Goal: Transaction & Acquisition: Purchase product/service

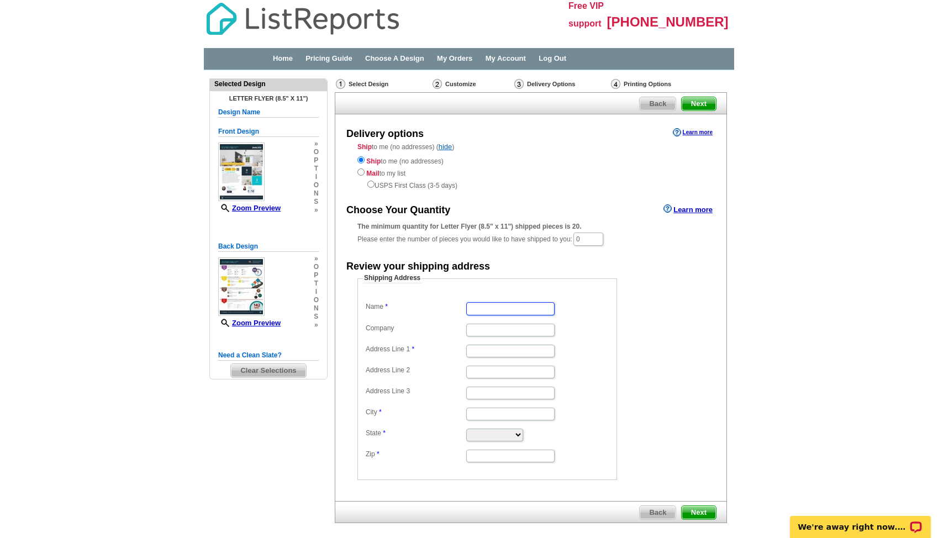
click at [526, 306] on input "Name" at bounding box center [510, 308] width 88 height 13
type input "[PERSON_NAME]"
type input "[STREET_ADDRESS]"
type input "[GEOGRAPHIC_DATA]"
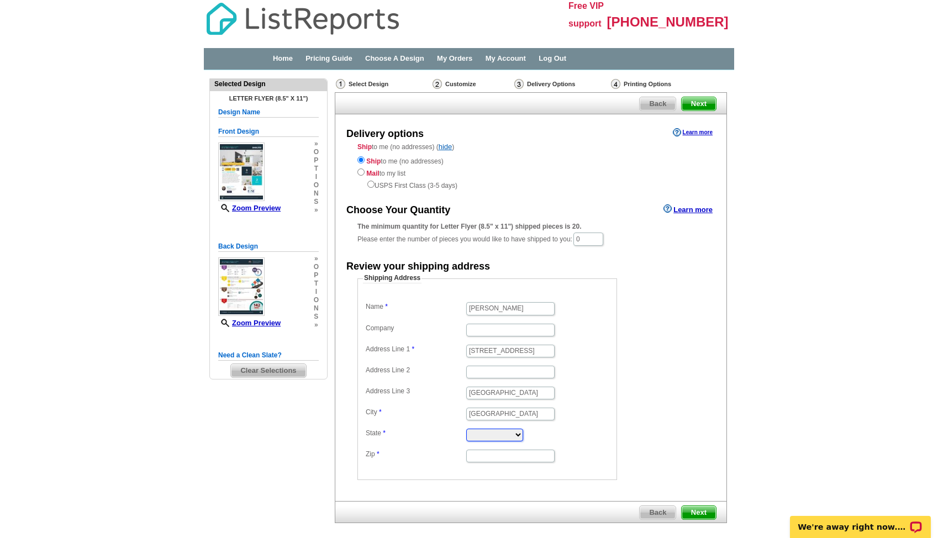
select select "CO"
type input "80221"
drag, startPoint x: 597, startPoint y: 242, endPoint x: 561, endPoint y: 240, distance: 36.0
click at [561, 240] on div "The minimum quantity for Letter Flyer (8.5" x 11") shipped pieces is 20. Please…" at bounding box center [530, 233] width 347 height 25
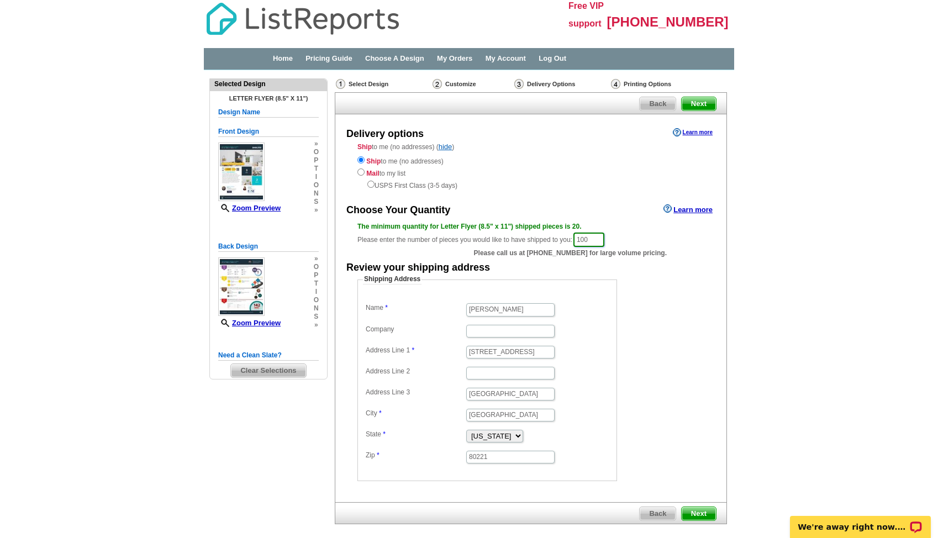
type input "100"
click at [690, 509] on span "Next" at bounding box center [698, 513] width 34 height 13
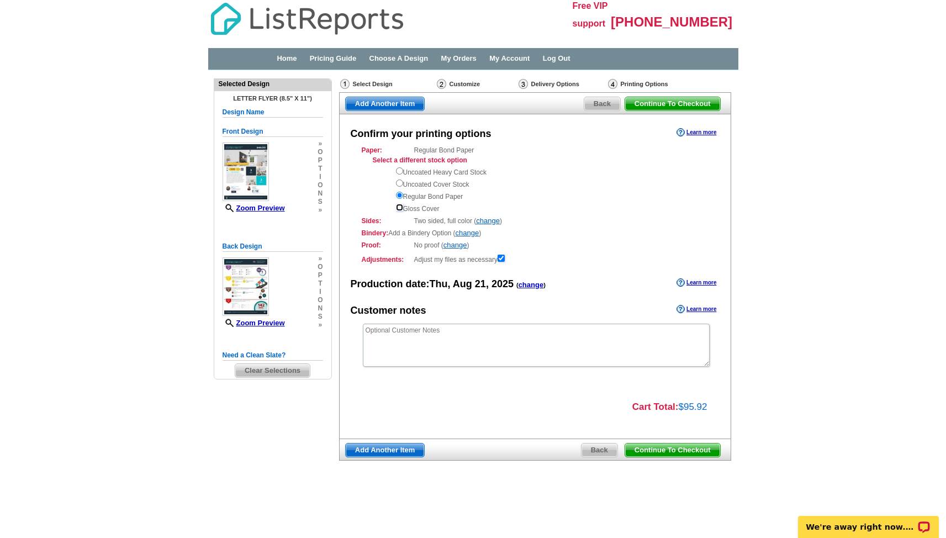
click at [397, 207] on input "radio" at bounding box center [399, 207] width 7 height 7
radio input "true"
click at [692, 449] on span "Continue To Checkout" at bounding box center [672, 449] width 95 height 13
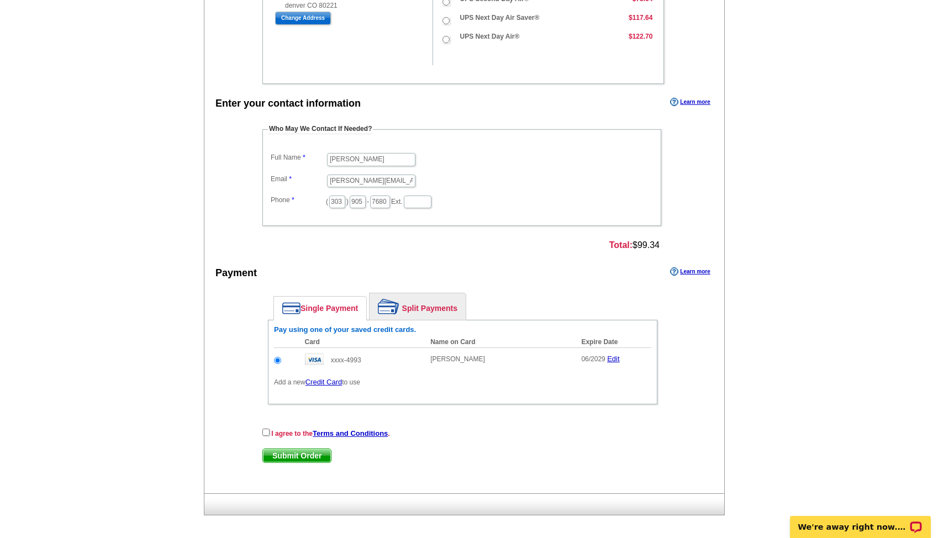
scroll to position [383, 0]
click at [262, 432] on input "checkbox" at bounding box center [265, 433] width 7 height 7
checkbox input "true"
click at [284, 458] on span "Submit Order" at bounding box center [297, 456] width 68 height 13
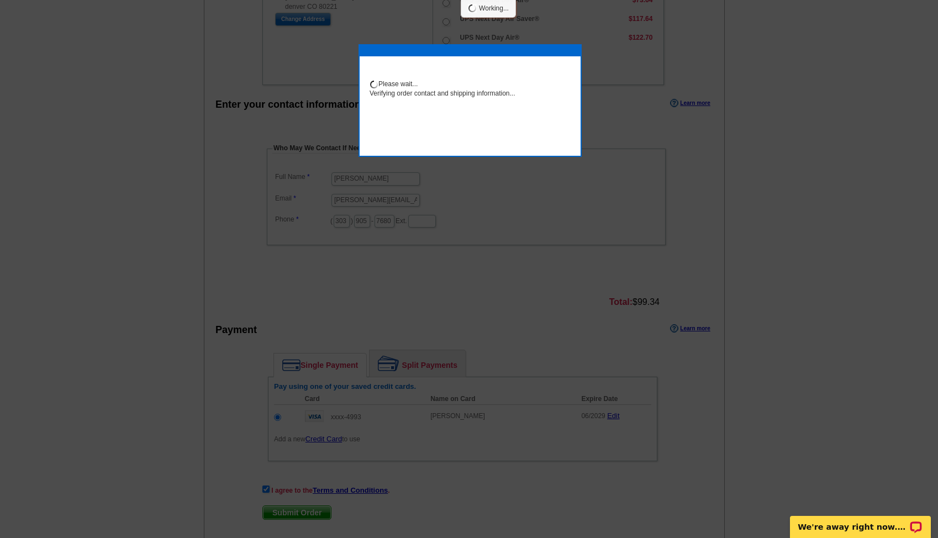
scroll to position [374, 0]
